Goal: Task Accomplishment & Management: Use online tool/utility

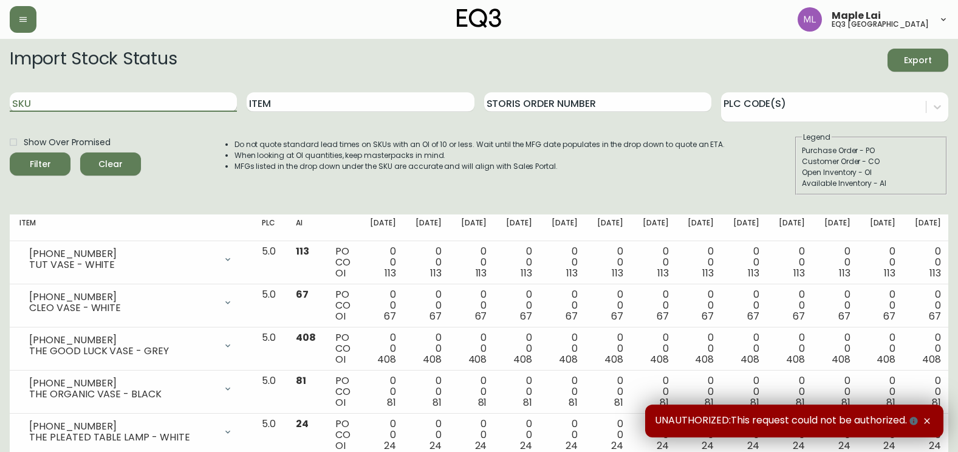
click at [113, 102] on input "SKU" at bounding box center [123, 101] width 227 height 19
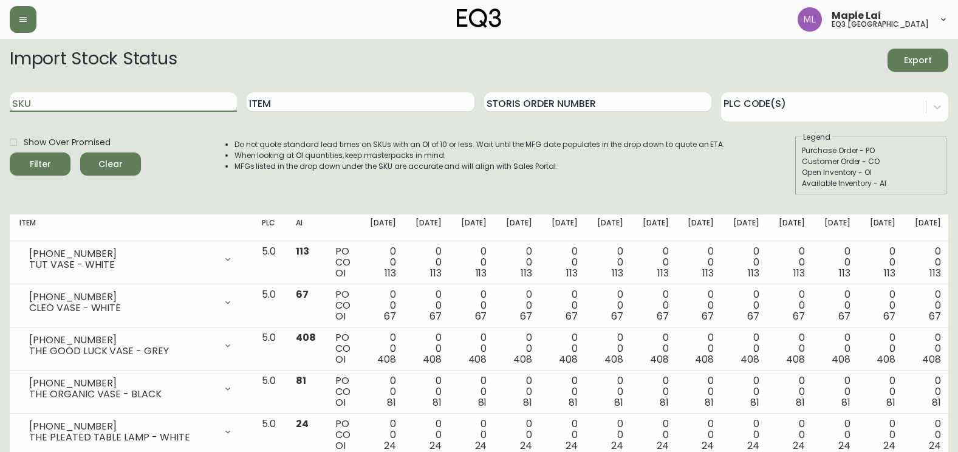
paste input "3060-122-13"
type input "3060-122-13"
click at [124, 103] on input "3060-122-13" at bounding box center [123, 101] width 227 height 19
click at [10, 153] on button "Filter" at bounding box center [40, 164] width 61 height 23
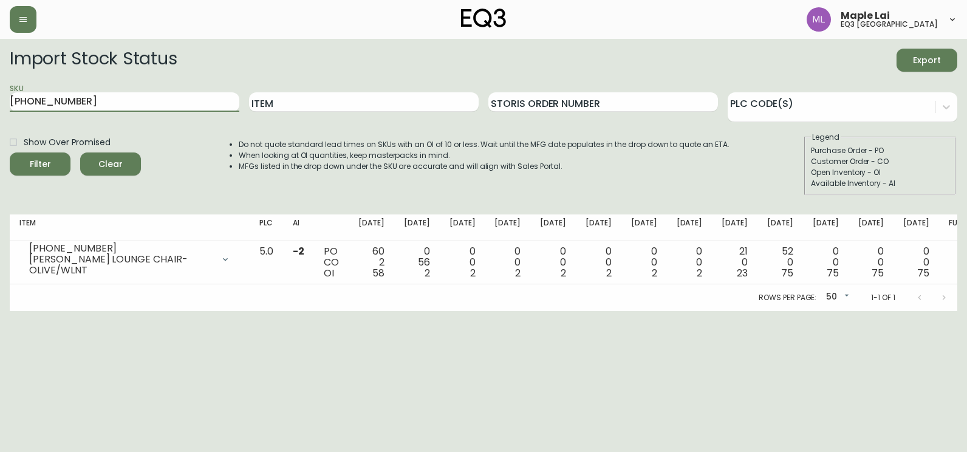
drag, startPoint x: 97, startPoint y: 104, endPoint x: -2, endPoint y: 96, distance: 100.0
click at [0, 96] on html "Maple Lai eq3 vancouver Import Stock Status Export SKU 3060-122-13 Item Storis …" at bounding box center [483, 155] width 967 height 311
click at [340, 100] on input "Item" at bounding box center [364, 101] width 230 height 19
type input "PI"
click at [10, 153] on button "Filter" at bounding box center [40, 164] width 61 height 23
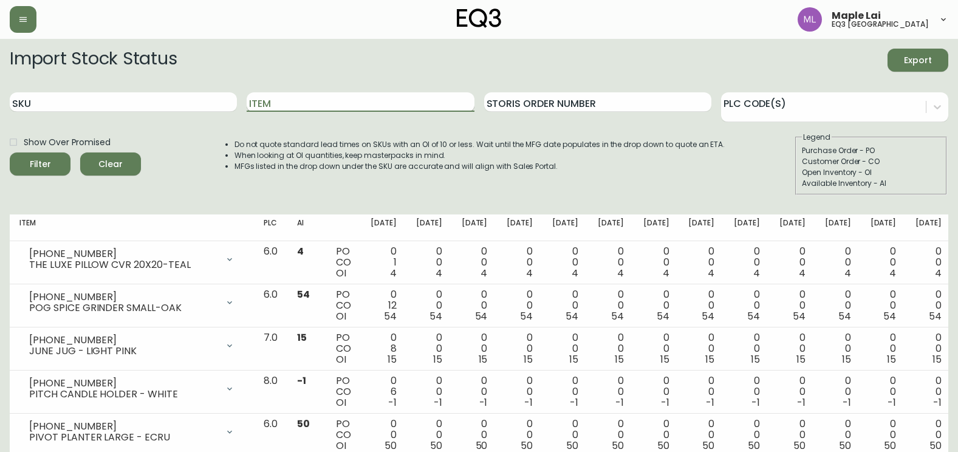
click at [346, 106] on input "Item" at bounding box center [360, 101] width 227 height 19
click at [10, 153] on button "Filter" at bounding box center [40, 164] width 61 height 23
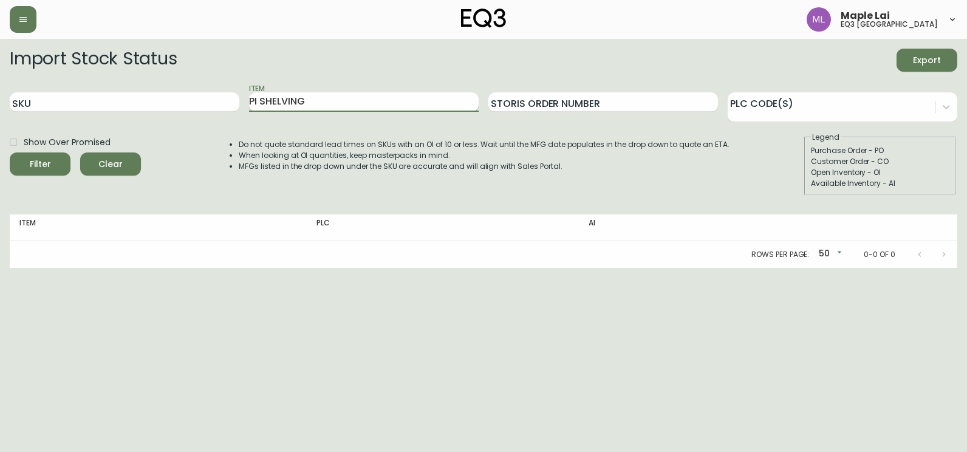
click at [259, 100] on input "PI SHELVING" at bounding box center [364, 101] width 230 height 19
click at [10, 153] on button "Filter" at bounding box center [40, 164] width 61 height 23
click at [257, 98] on input "PI SHELVING" at bounding box center [364, 101] width 230 height 19
click at [334, 100] on input "SHELVING" at bounding box center [364, 101] width 230 height 19
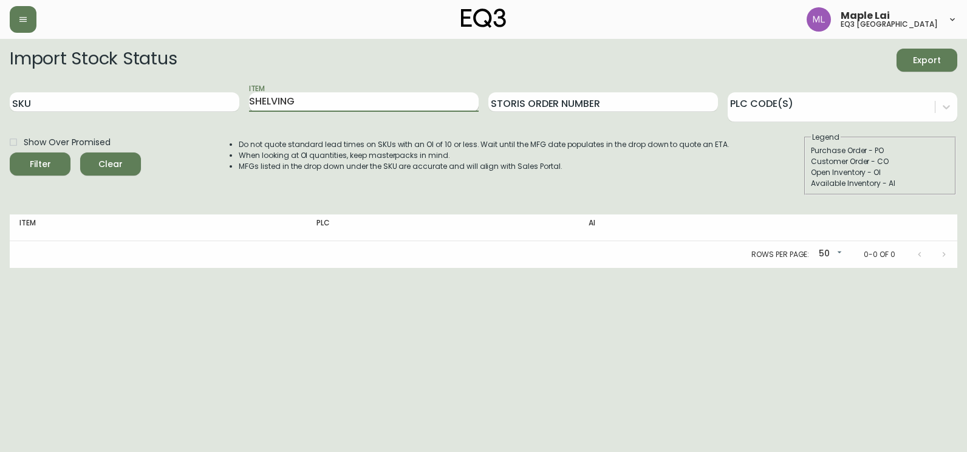
type input "SHELVING"
click at [10, 153] on button "Filter" at bounding box center [40, 164] width 61 height 23
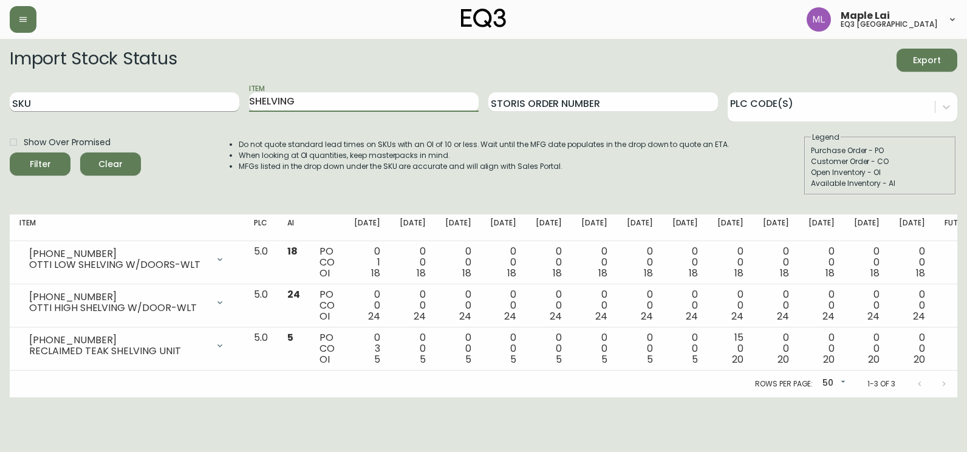
drag, startPoint x: 311, startPoint y: 98, endPoint x: 227, endPoint y: 106, distance: 84.2
click at [227, 106] on div "SKU Item SHELVING Storis Order Number PLC Code(s)" at bounding box center [484, 102] width 948 height 39
click at [179, 101] on input "SKU" at bounding box center [125, 101] width 230 height 19
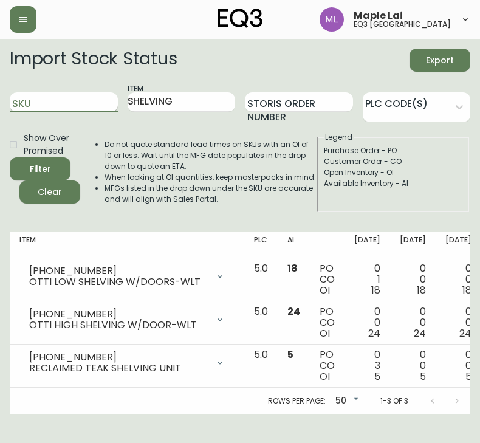
click at [78, 102] on input "SKU" at bounding box center [64, 101] width 108 height 19
type input "7020-704"
click at [10, 157] on button "Filter" at bounding box center [40, 168] width 61 height 23
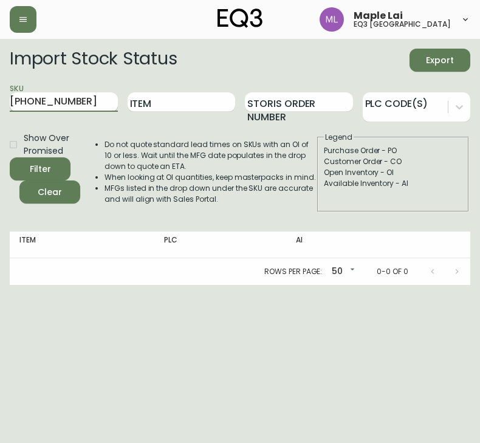
type input "7020-704-13"
click at [10, 157] on button "Filter" at bounding box center [40, 168] width 61 height 23
